Goal: Information Seeking & Learning: Learn about a topic

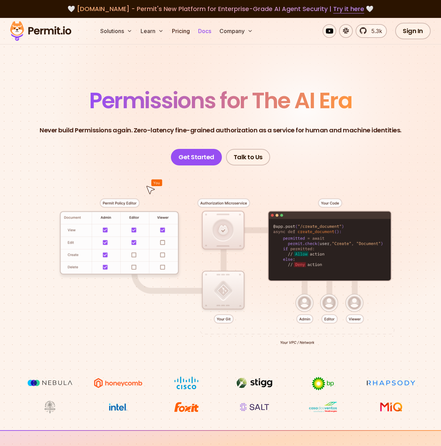
click at [200, 32] on link "Docs" at bounding box center [204, 31] width 19 height 14
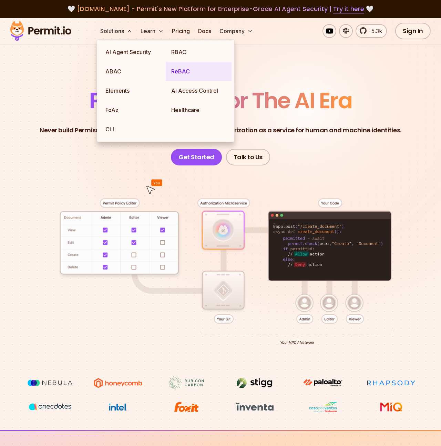
click at [183, 67] on link "ReBAC" at bounding box center [199, 71] width 66 height 19
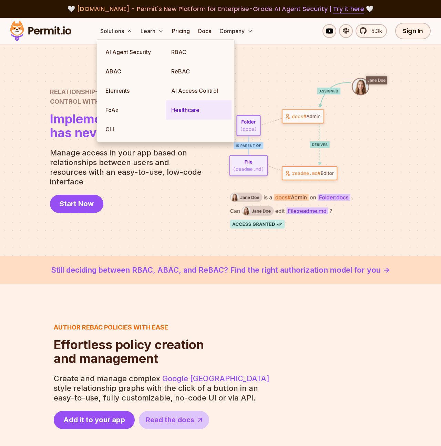
click at [196, 113] on link "Healthcare" at bounding box center [199, 109] width 66 height 19
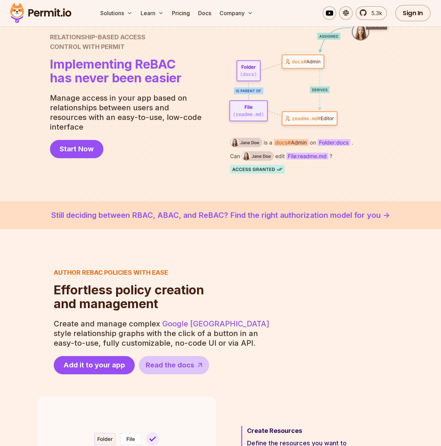
scroll to position [58, 0]
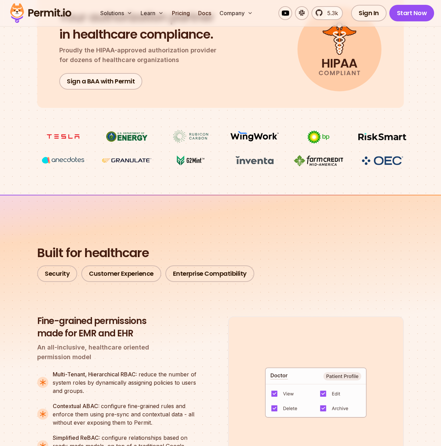
scroll to position [479, 0]
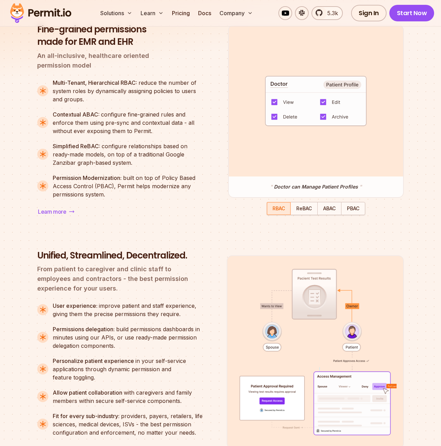
scroll to position [601, 0]
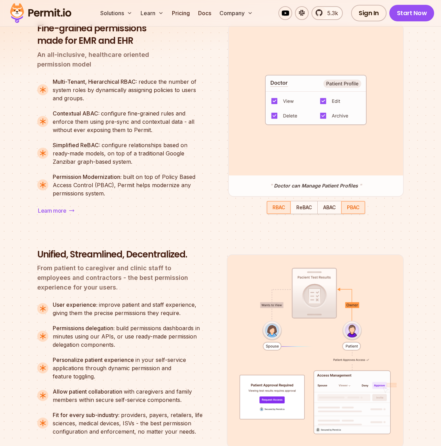
click at [357, 208] on span "PBAC" at bounding box center [353, 207] width 12 height 6
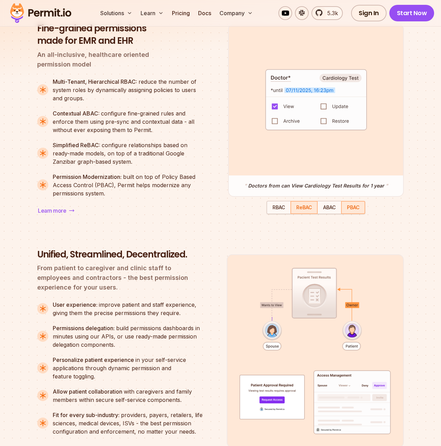
click at [305, 210] on span "ReBAC" at bounding box center [304, 207] width 16 height 6
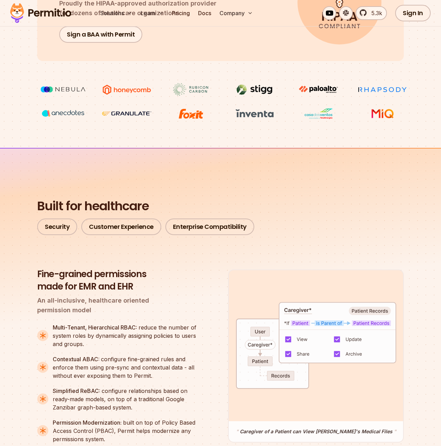
scroll to position [0, 0]
